Goal: Information Seeking & Learning: Learn about a topic

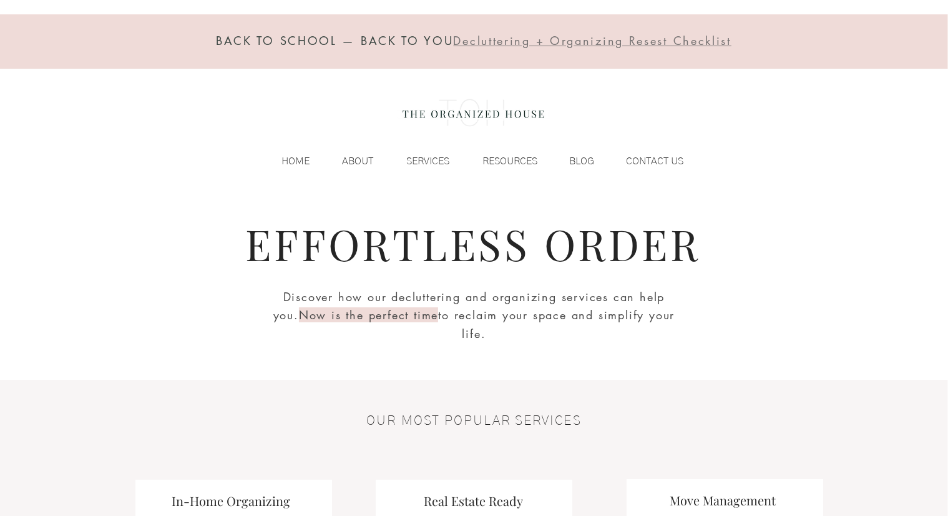
click at [100, 81] on div "BACK TO SCHOOL — BACK TO YOU Decluttering + Organizing Resest Checklist HOME AB…" at bounding box center [474, 97] width 948 height 195
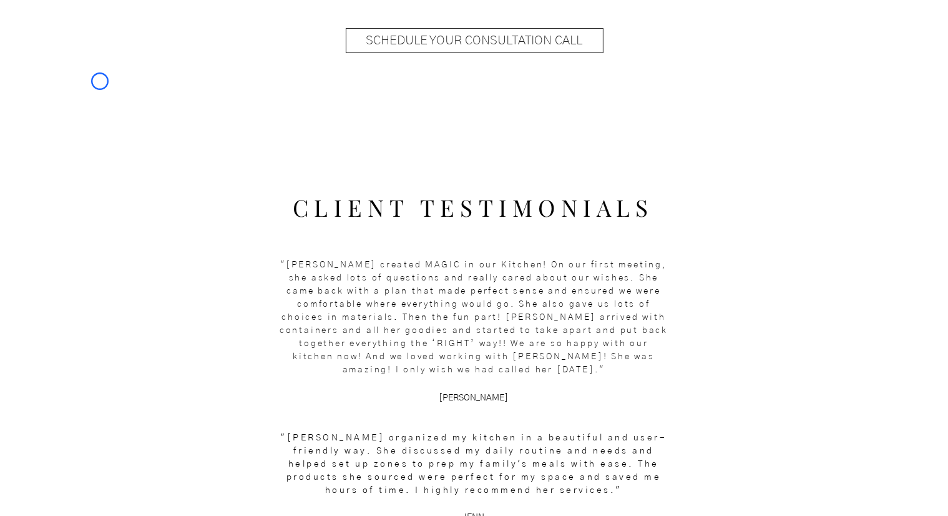
scroll to position [1456, 0]
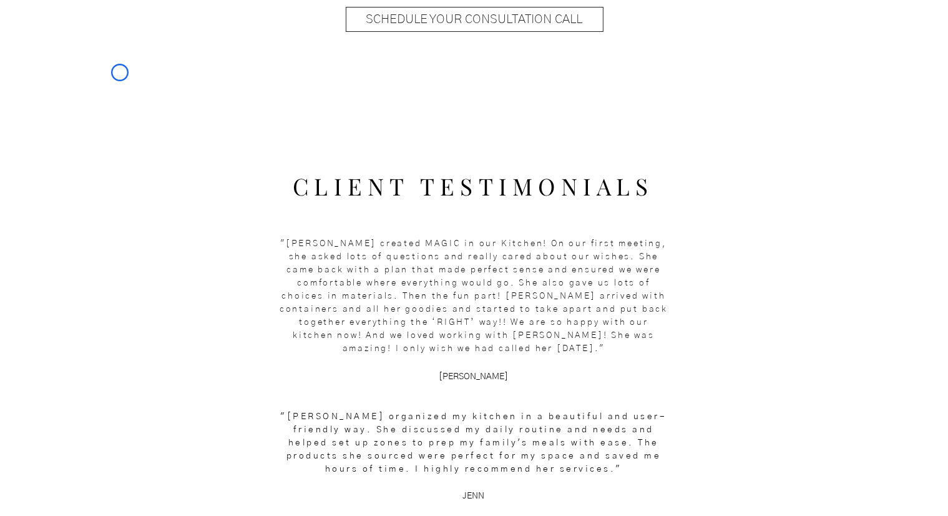
scroll to position [0, 0]
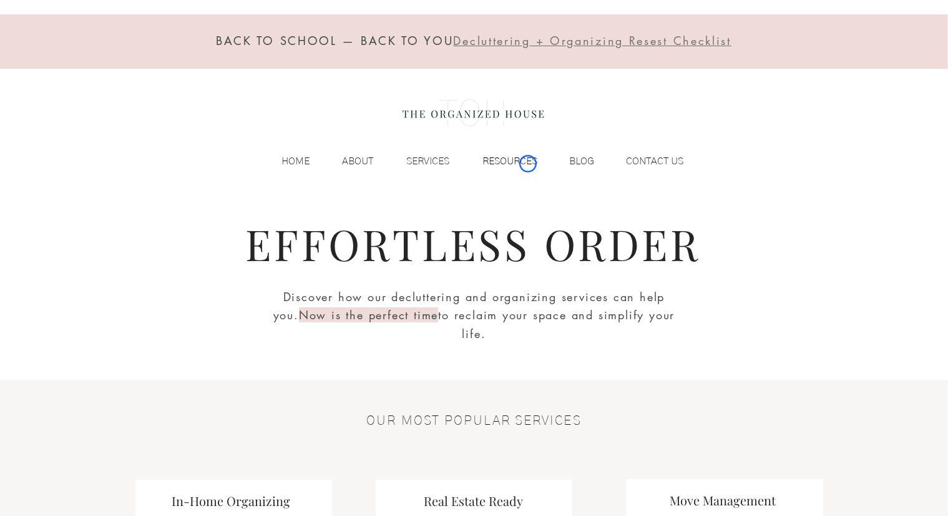
click at [528, 164] on p "RESOURCES" at bounding box center [510, 161] width 67 height 19
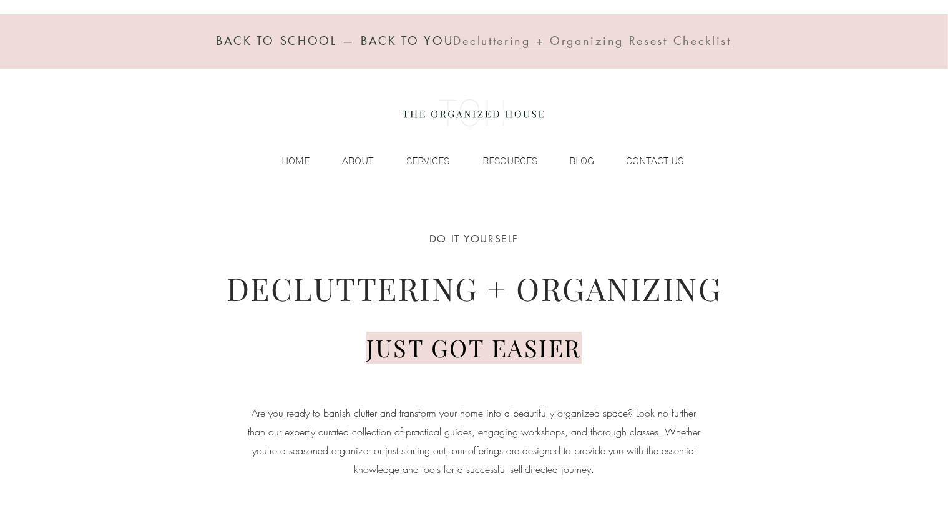
click at [110, 124] on div "BACK TO SCHOOL — BACK TO YOU Decluttering + Organizing Resest Checklist HOME AB…" at bounding box center [474, 97] width 948 height 195
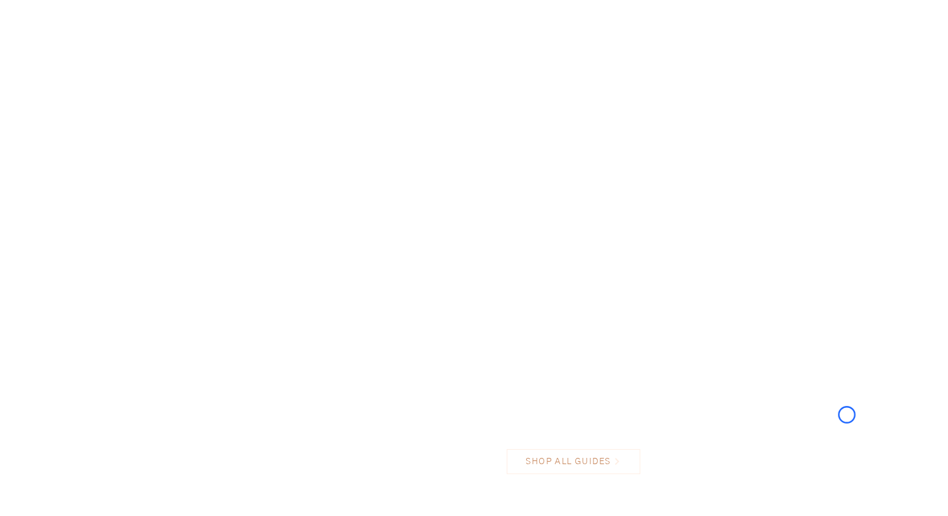
scroll to position [1341, 0]
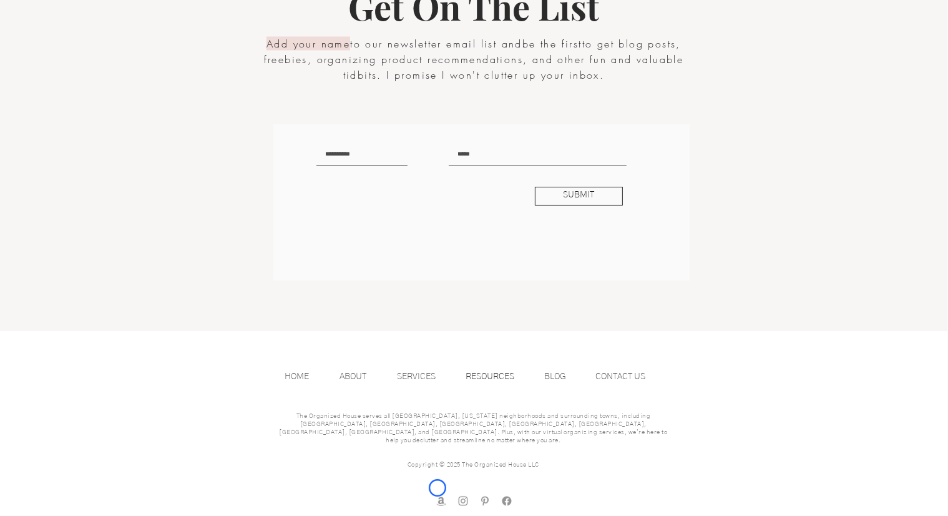
click at [438, 495] on img "amazon store front" at bounding box center [441, 501] width 12 height 12
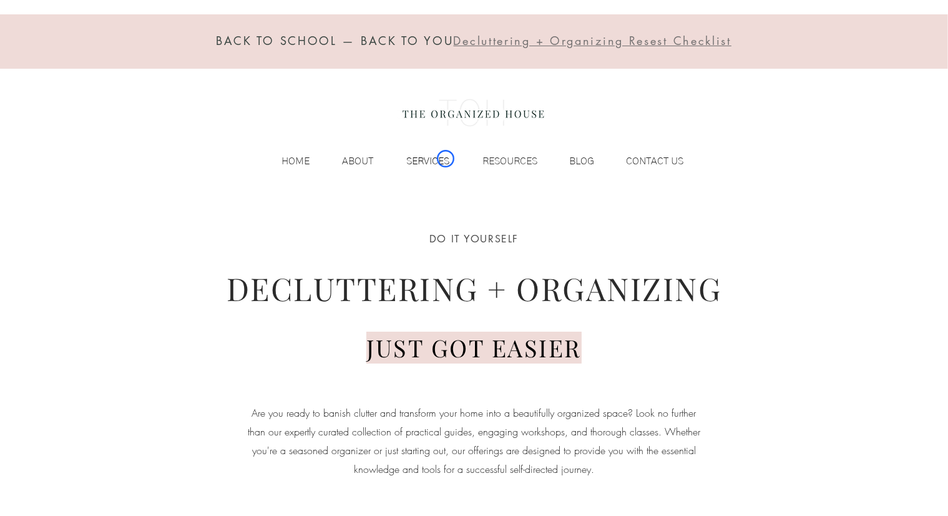
click at [446, 159] on p "SERVICES" at bounding box center [429, 161] width 56 height 19
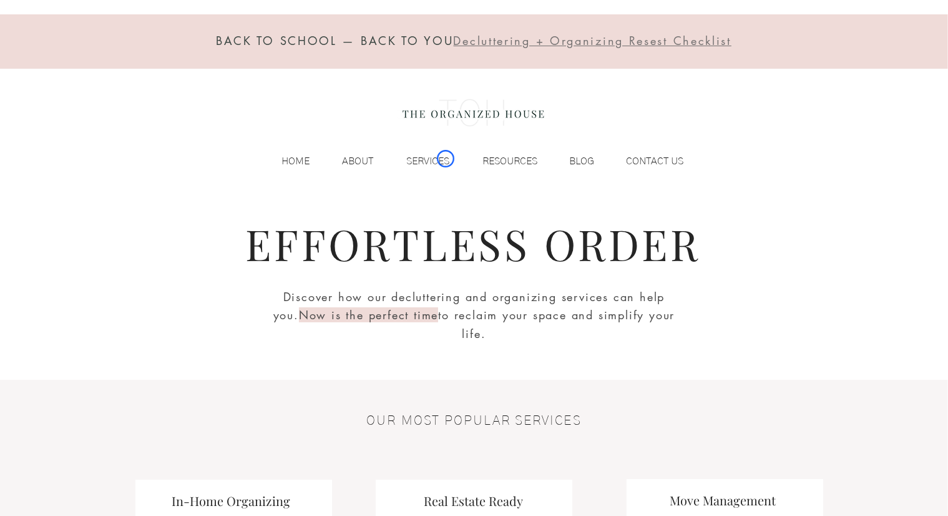
click at [99, 68] on div at bounding box center [474, 41] width 948 height 54
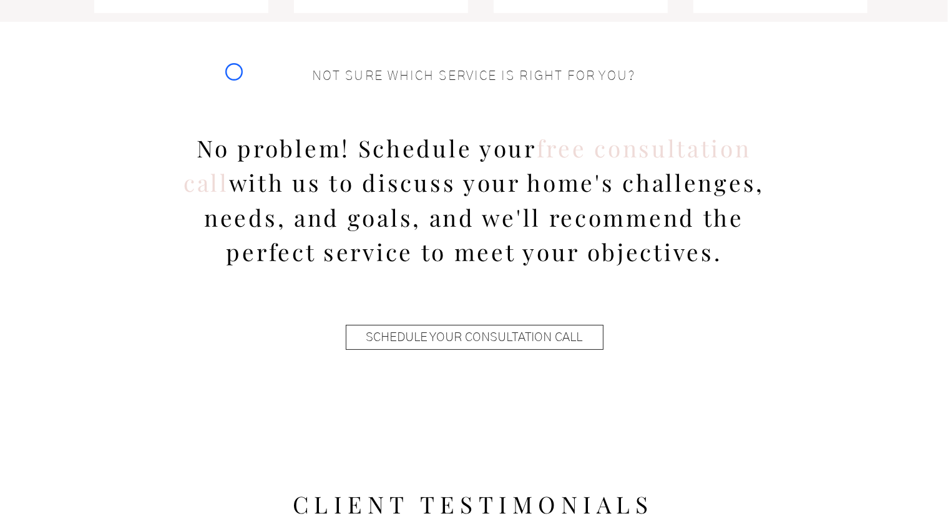
scroll to position [1180, 0]
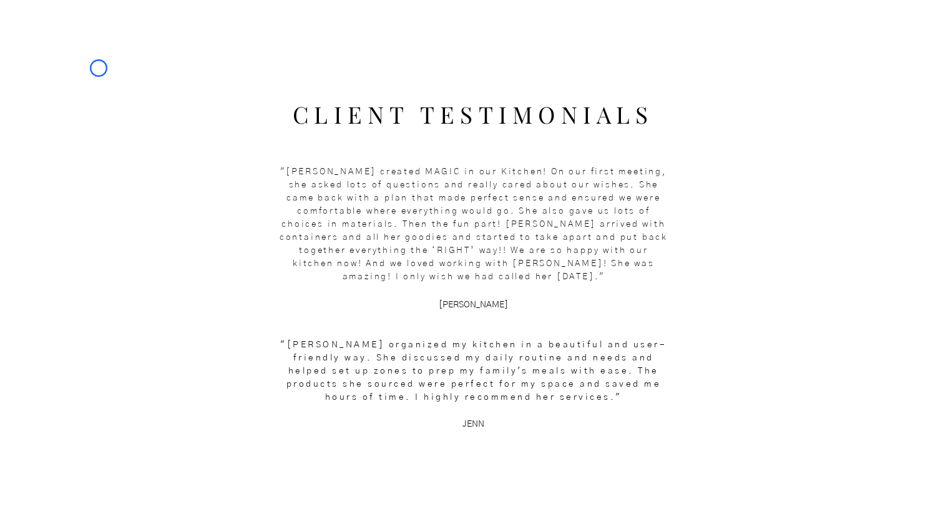
click at [99, 68] on div at bounding box center [474, 256] width 948 height 440
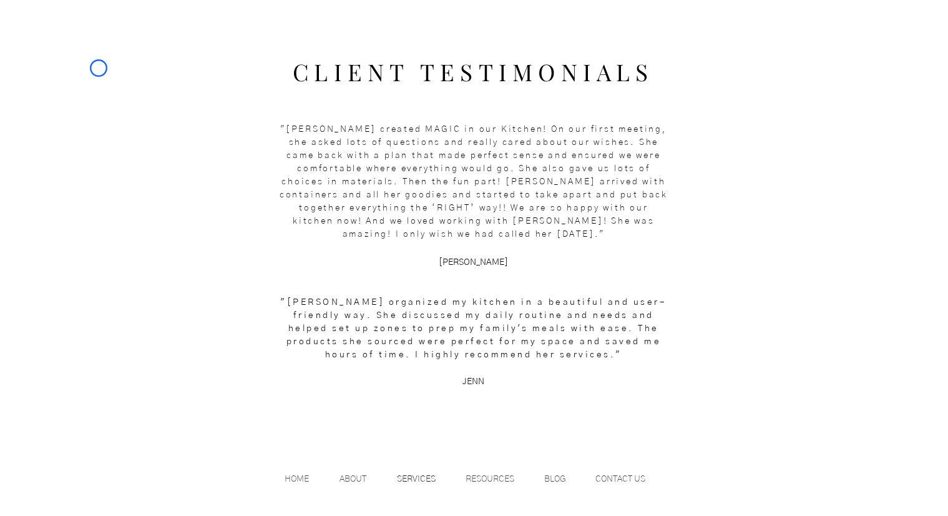
scroll to position [500, 0]
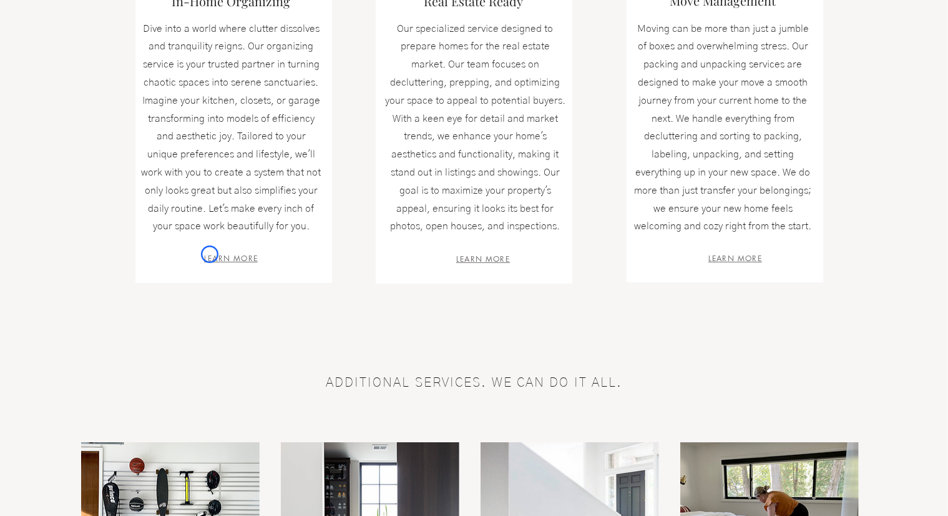
click at [210, 254] on span "LEARN MORE" at bounding box center [231, 258] width 54 height 11
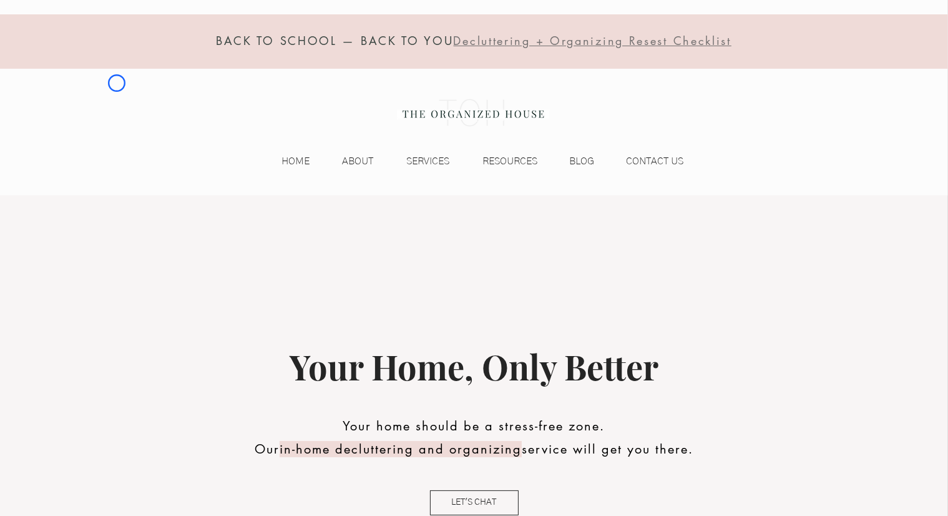
click at [117, 83] on div "BACK TO SCHOOL — BACK TO YOU Decluttering + Organizing Resest Checklist HOME AB…" at bounding box center [474, 97] width 948 height 195
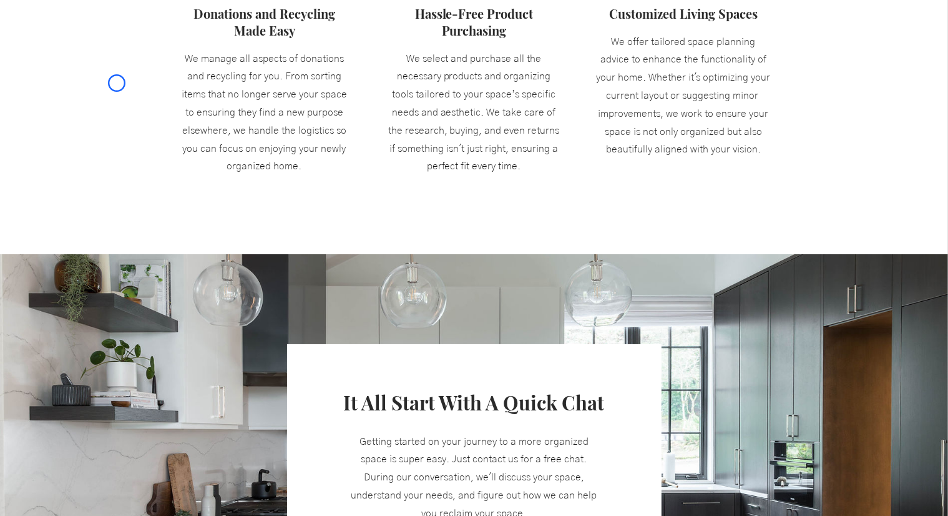
scroll to position [1269, 0]
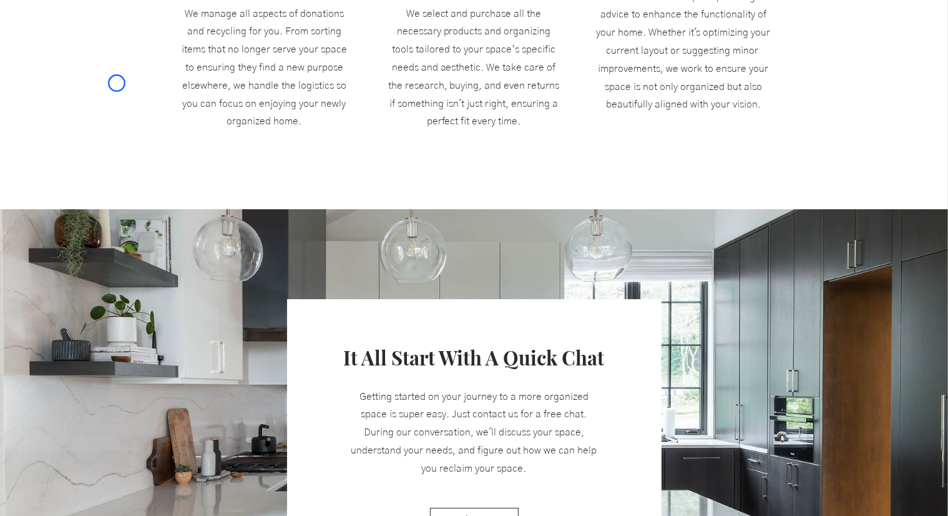
click at [117, 83] on fluid-columns-repeater "Donations and Recycling Made Easy We manage all aspects of donations and recycl…" at bounding box center [474, 36] width 967 height 220
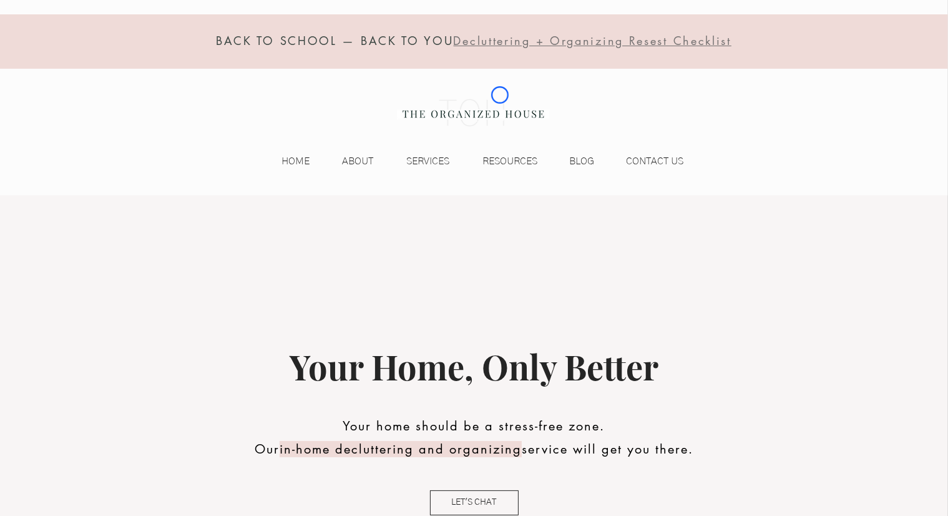
click at [500, 95] on img at bounding box center [473, 113] width 153 height 50
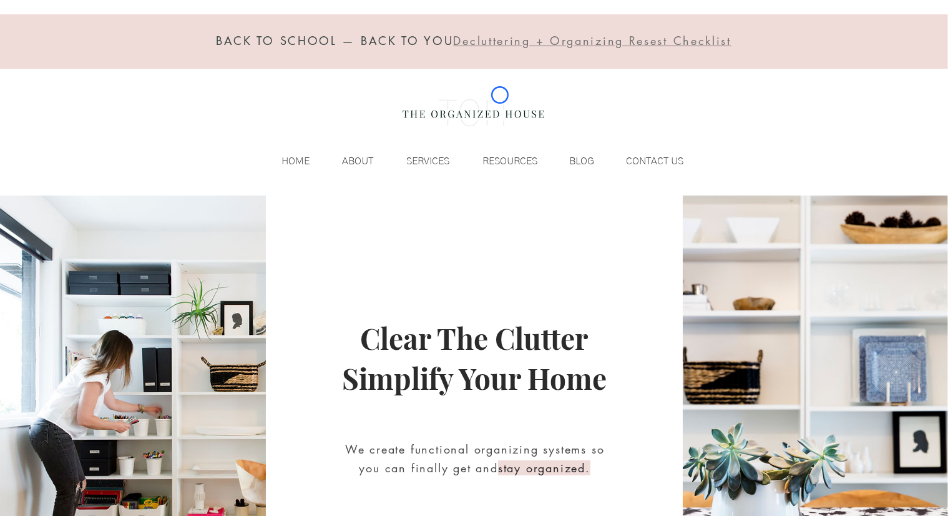
click at [500, 95] on img at bounding box center [473, 113] width 153 height 50
click at [77, 114] on div "BACK TO SCHOOL — BACK TO YOU Decluttering + Organizing Resest Checklist HOME AB…" at bounding box center [474, 97] width 948 height 195
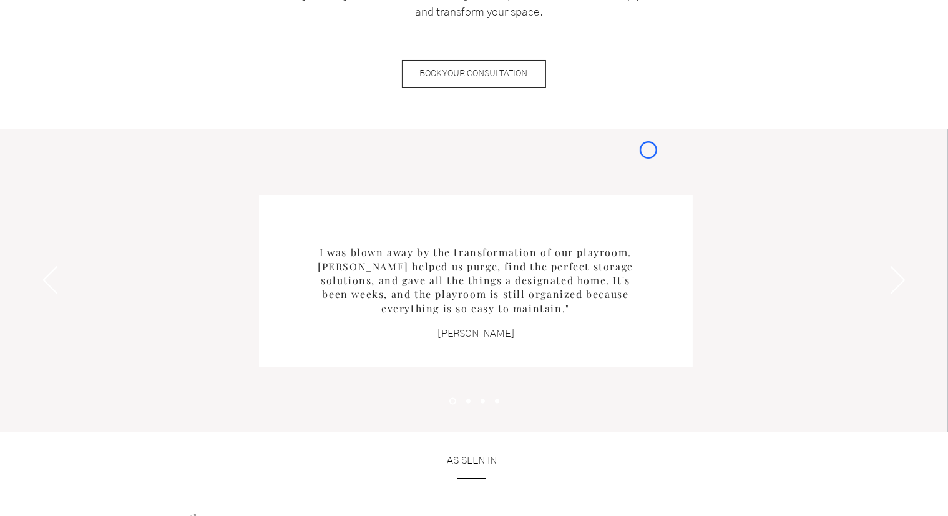
scroll to position [1587, 0]
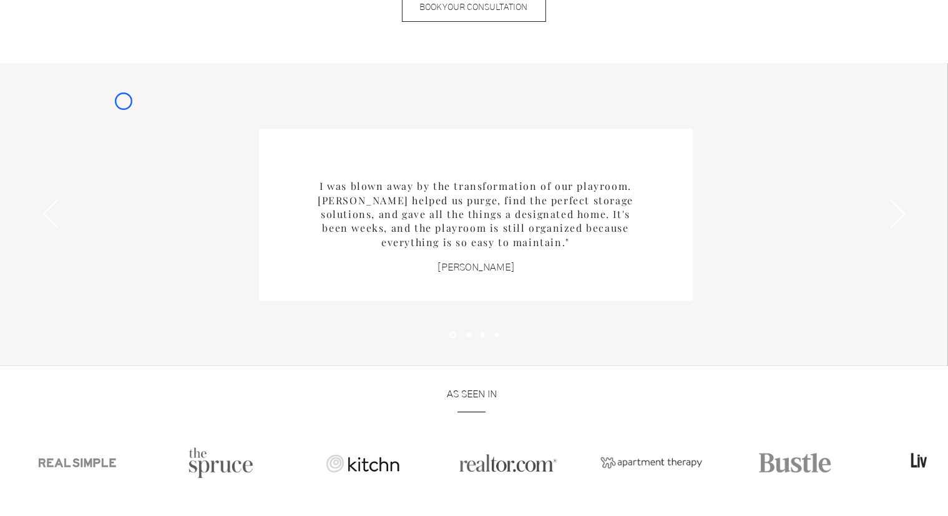
click at [77, 114] on div "Slideshow" at bounding box center [474, 214] width 948 height 303
